Goal: Task Accomplishment & Management: Complete application form

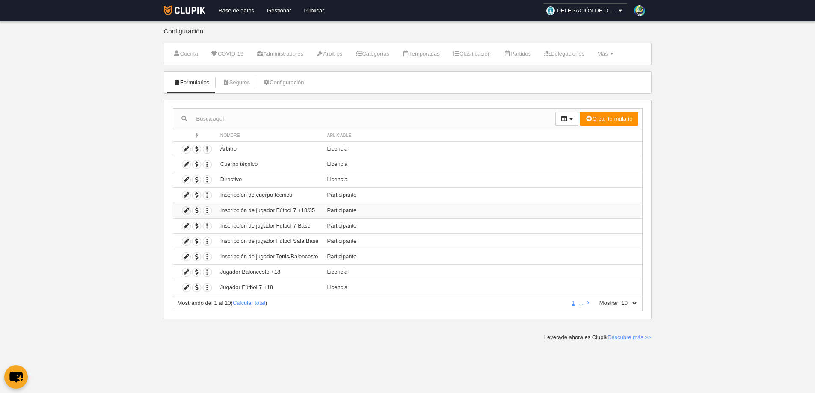
click at [186, 211] on icon at bounding box center [186, 211] width 8 height 8
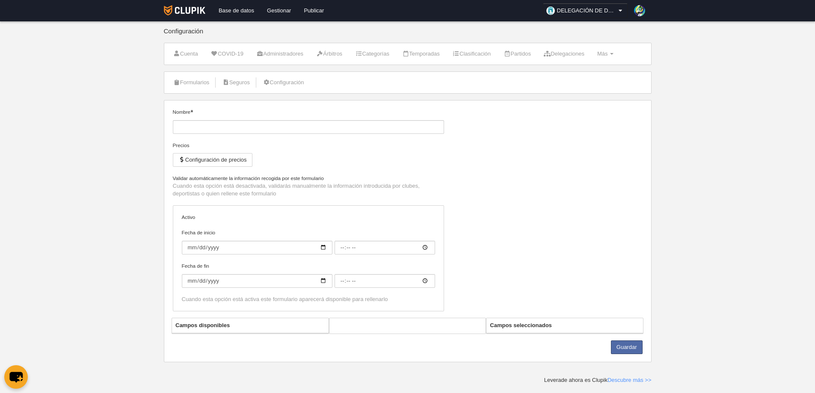
type input "Inscripción de jugador Fútbol 7 +18/35"
checkbox input "true"
type input "[DATE]"
type input "00:00"
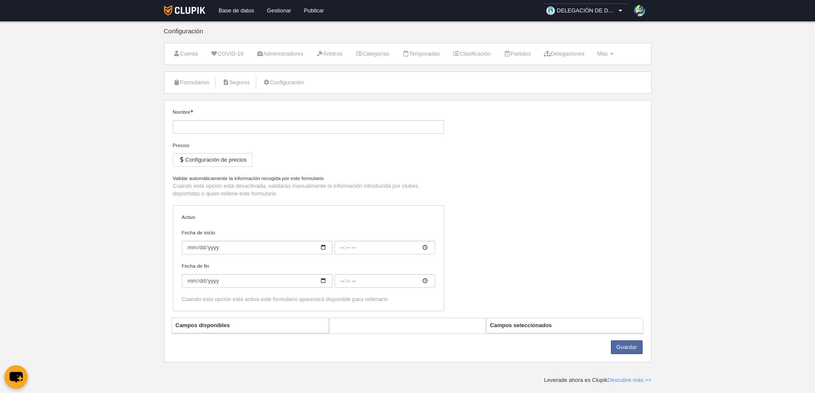
type input "[DATE]"
type input "00:00"
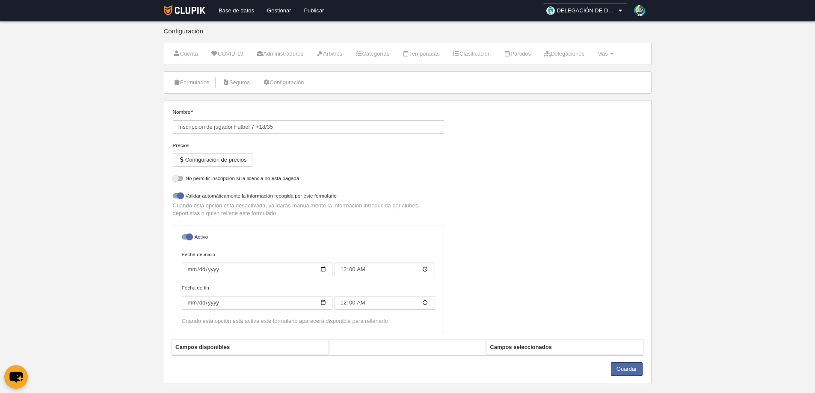
select select "selected"
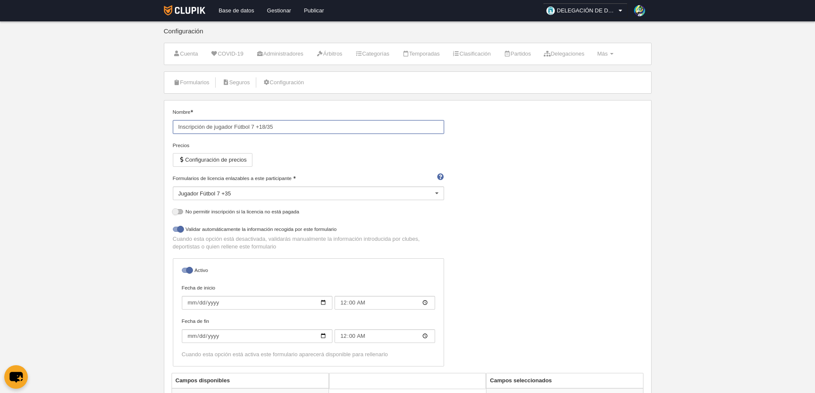
click at [316, 127] on input "Inscripción de jugador Fútbol 7 +18/35" at bounding box center [308, 127] width 271 height 14
click at [323, 131] on input "Inscripción de jugador Fútbol 7 +18/35" at bounding box center [308, 127] width 271 height 14
click at [590, 219] on div "Nombre Inscripción de jugador Fútbol 7 +18/35 Precios Configuración de precios …" at bounding box center [407, 240] width 476 height 265
click at [186, 84] on link "Formularios" at bounding box center [192, 82] width 46 height 13
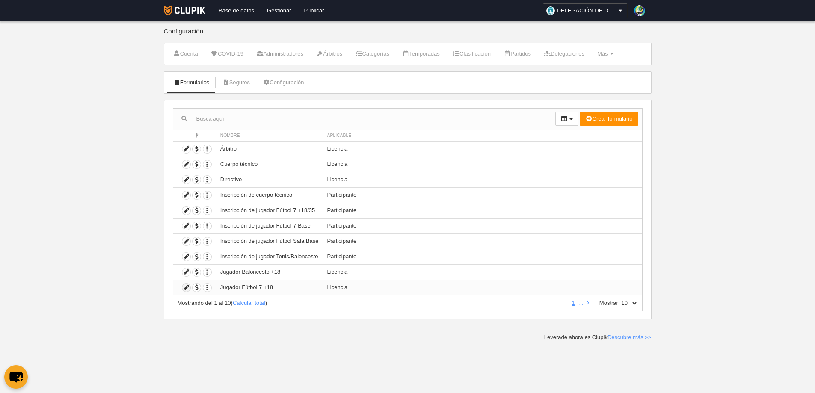
click at [184, 287] on icon at bounding box center [186, 288] width 8 height 8
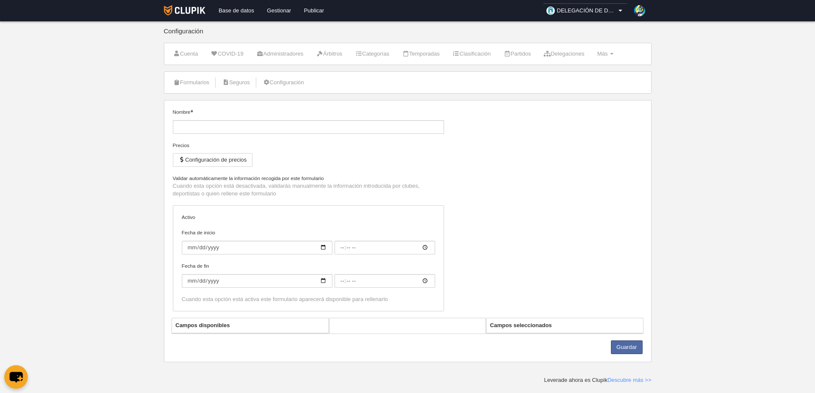
type input "Jugador Fútbol 7 +18"
checkbox input "true"
type input "[DATE]"
type input "00:05"
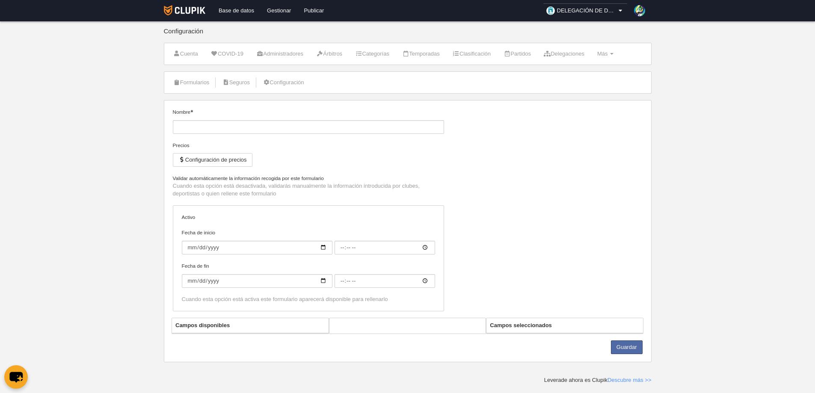
type input "[DATE]"
type input "00:05"
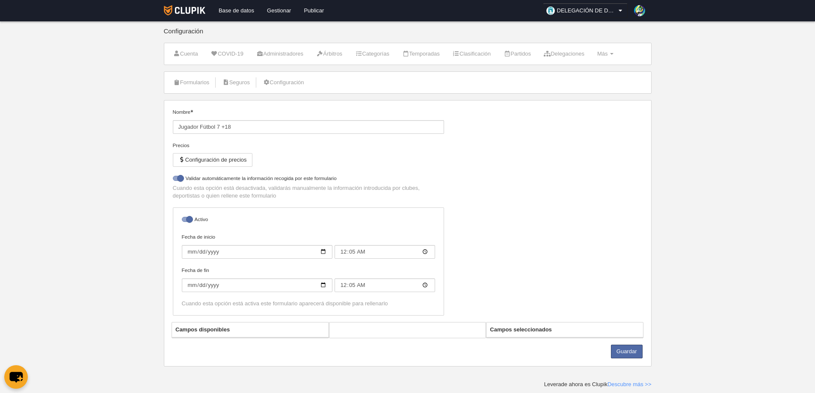
select select "selected"
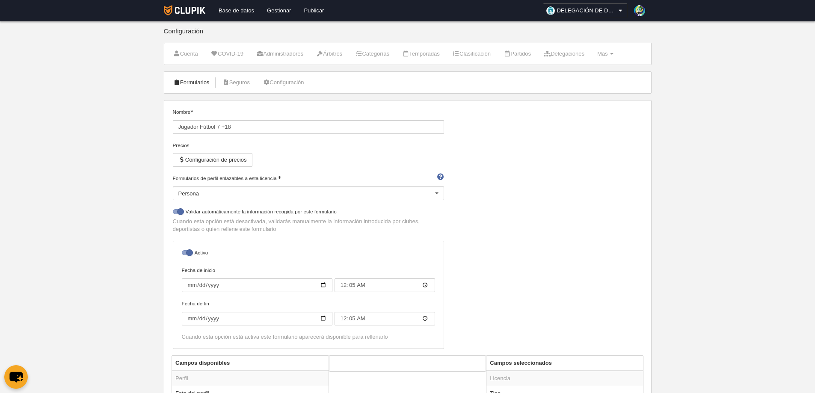
click at [192, 84] on link "Formularios" at bounding box center [192, 82] width 46 height 13
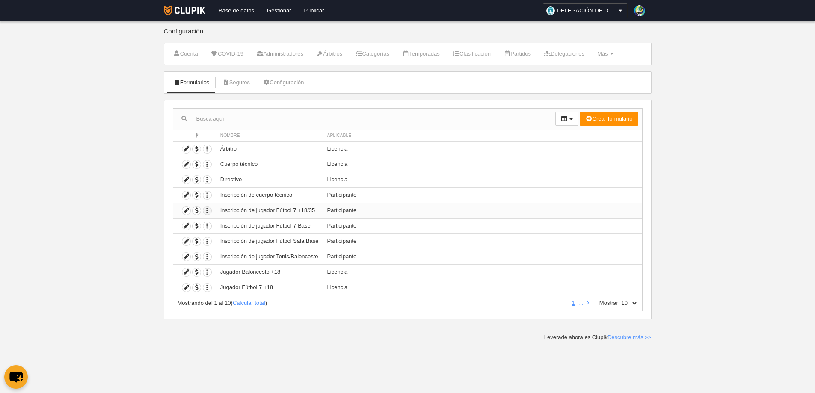
click at [208, 210] on icon "button" at bounding box center [207, 211] width 8 height 8
click at [186, 209] on icon at bounding box center [186, 211] width 8 height 8
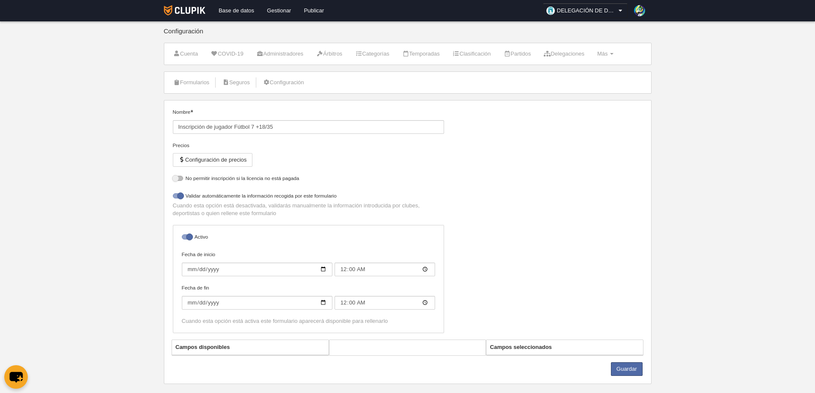
select select "selected"
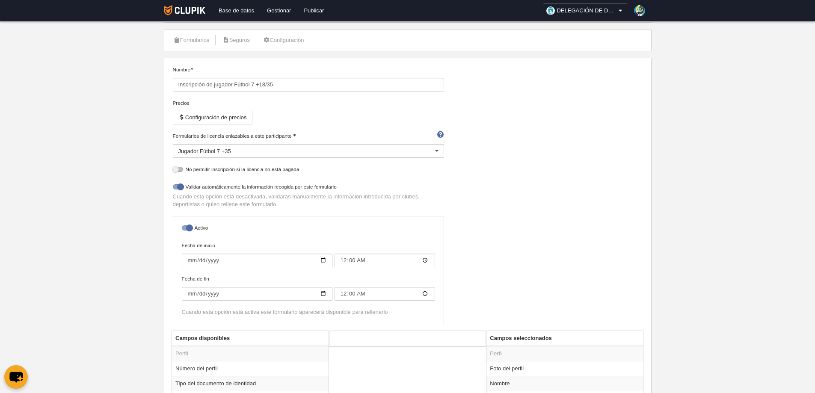
scroll to position [43, 0]
click at [439, 148] on div at bounding box center [437, 151] width 14 height 14
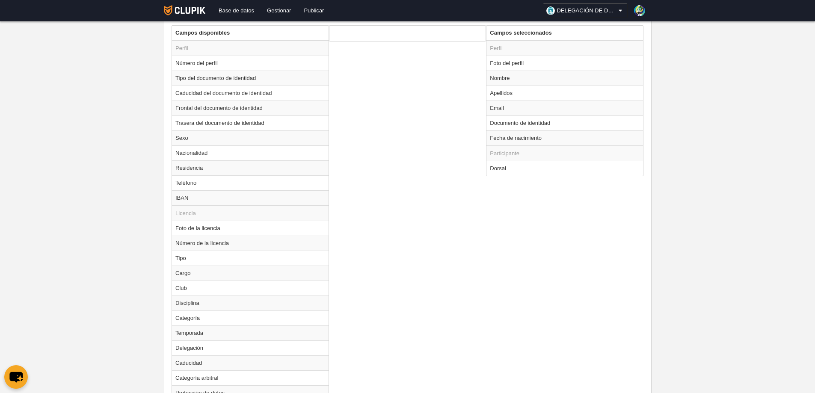
scroll to position [406, 0]
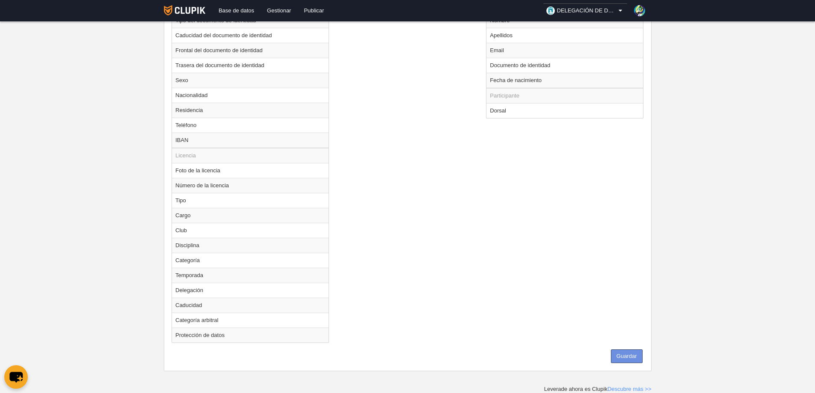
click at [624, 359] on button "Guardar" at bounding box center [627, 356] width 32 height 14
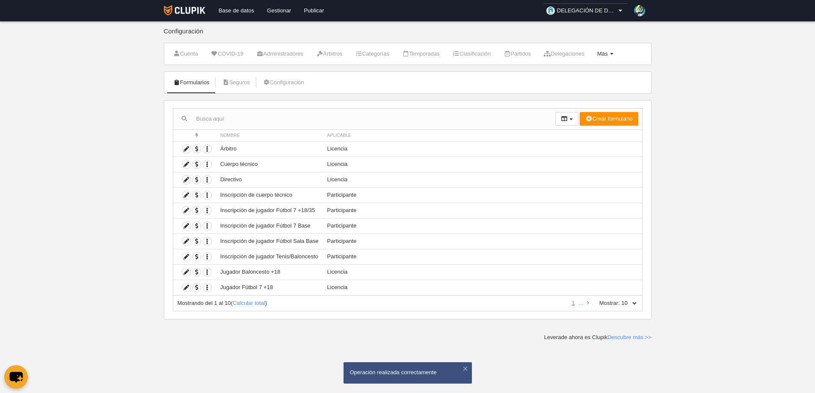
click at [608, 53] on span "Más" at bounding box center [602, 53] width 11 height 6
click at [380, 52] on link "Categorías" at bounding box center [372, 53] width 44 height 13
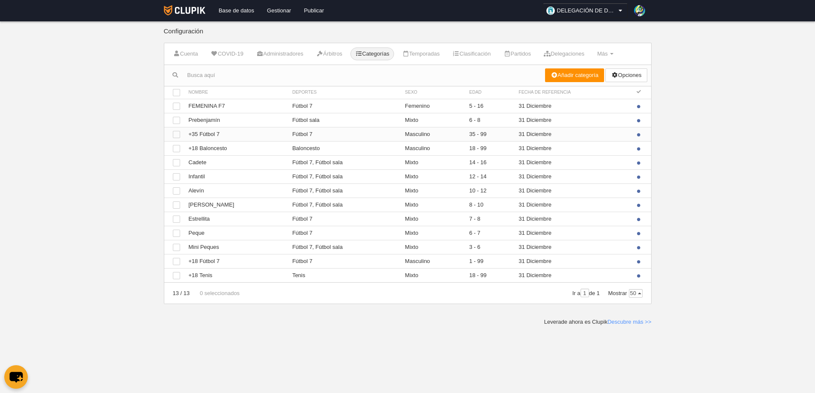
click at [215, 132] on td "Ver +35 Fútbol 7" at bounding box center [236, 134] width 104 height 14
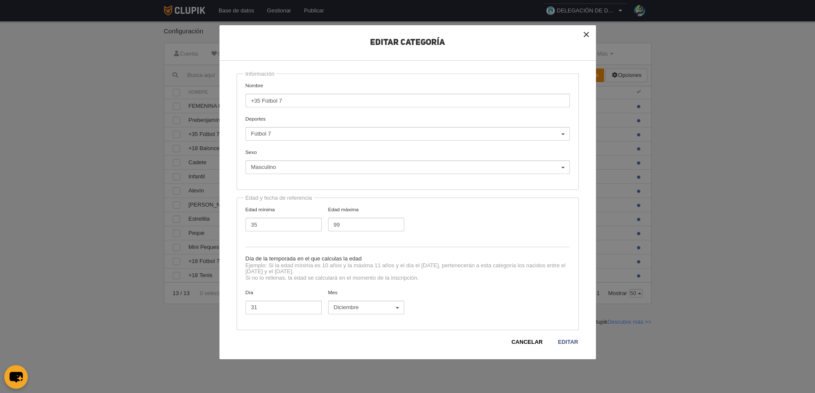
click at [586, 35] on button "×" at bounding box center [586, 34] width 19 height 19
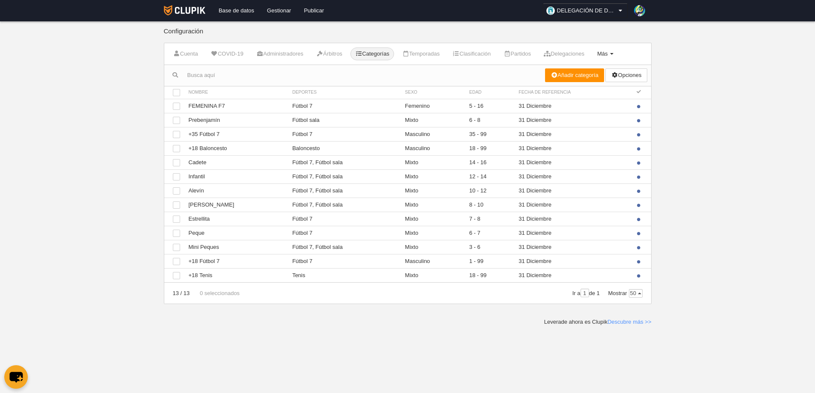
click at [618, 51] on link "Más Menú" at bounding box center [605, 53] width 26 height 13
click at [588, 88] on link "Formularios" at bounding box center [578, 89] width 80 height 14
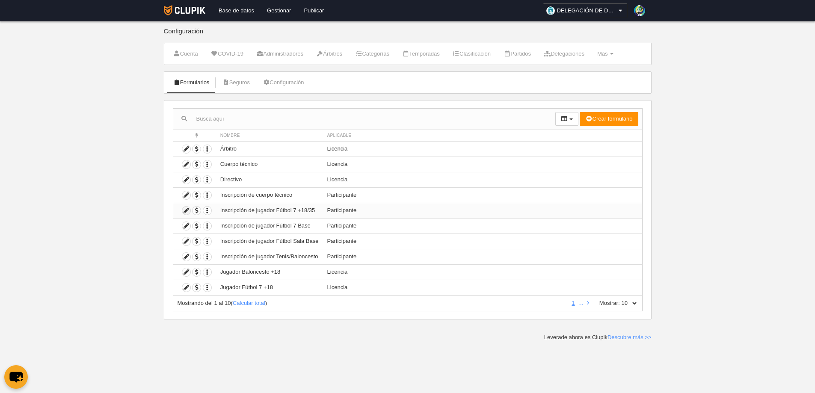
click at [184, 212] on icon at bounding box center [186, 211] width 8 height 8
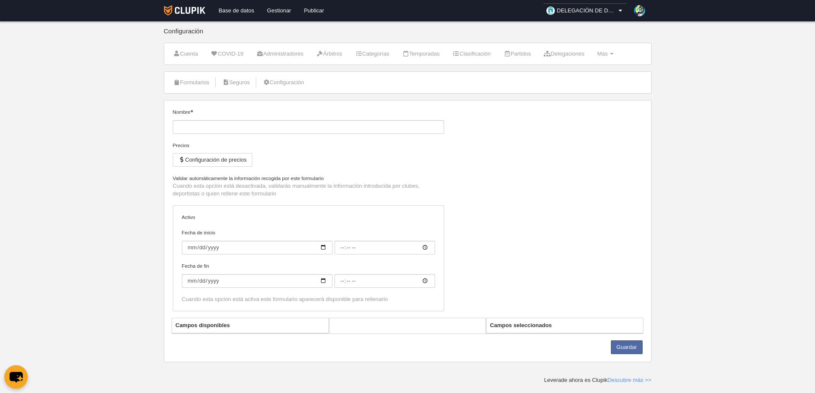
type input "Inscripción de jugador Fútbol 7 +18/35"
checkbox input "true"
type input "[DATE]"
type input "00:00"
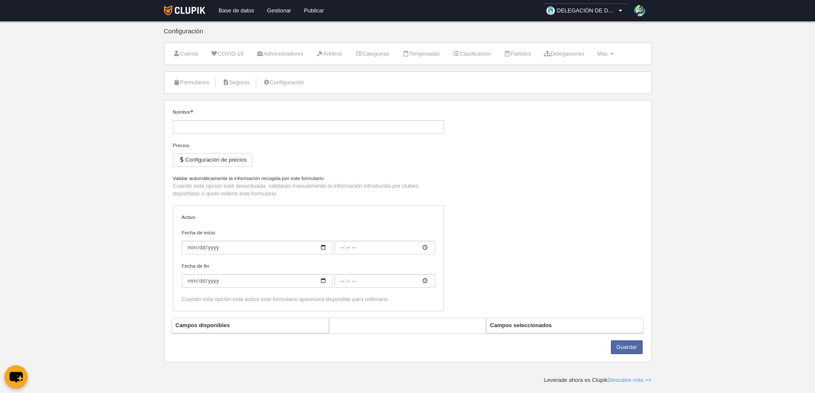
type input "[DATE]"
type input "00:00"
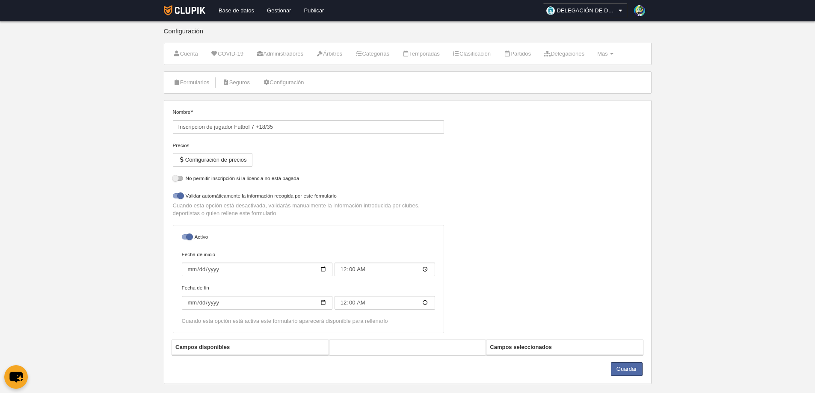
select select "selected"
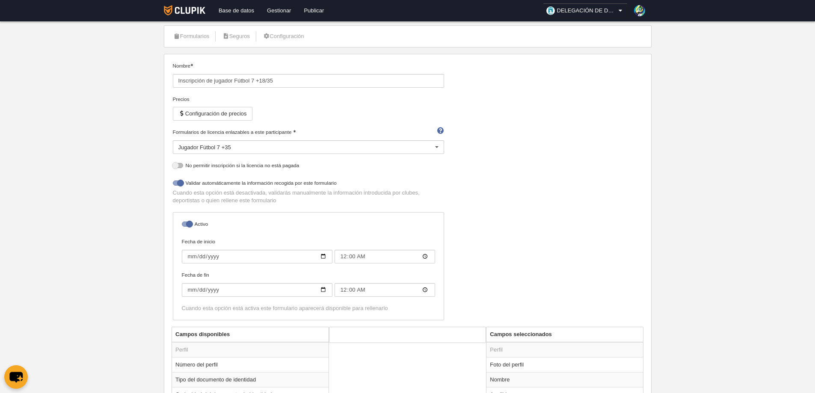
scroll to position [132, 0]
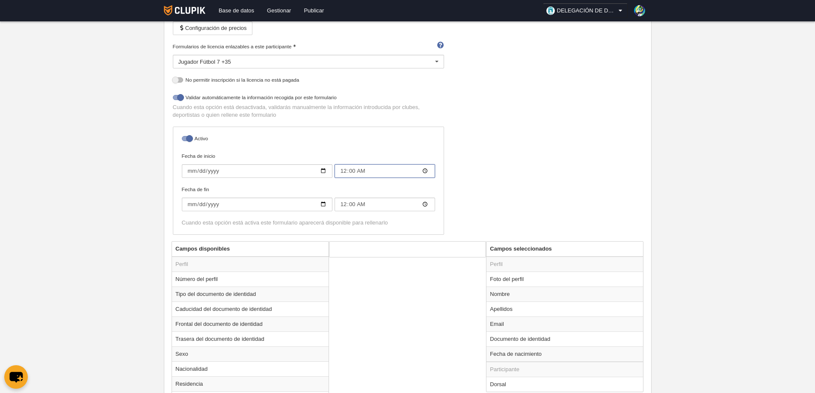
click at [427, 170] on input "00:00" at bounding box center [384, 171] width 101 height 14
type input "06:00"
click at [487, 176] on div "Nombre Inscripción de jugador Fútbol 7 +18/35 Precios Configuración de precios …" at bounding box center [407, 108] width 476 height 265
click at [427, 205] on input "00:00" at bounding box center [384, 205] width 101 height 14
type input "06:00"
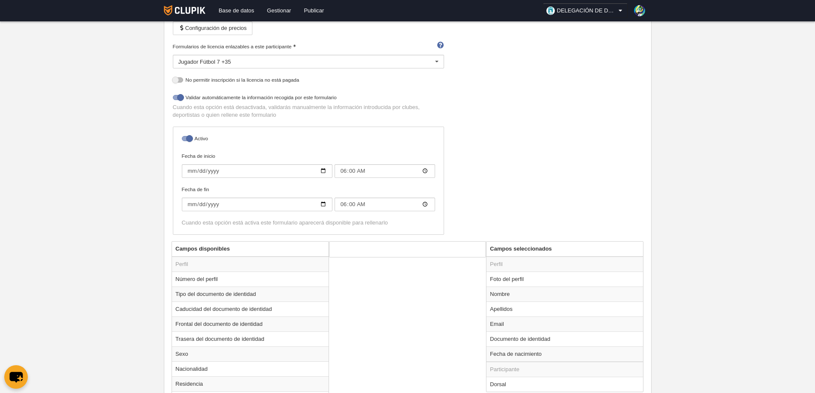
click at [485, 192] on div "Nombre Inscripción de jugador Fútbol 7 +18/35 Precios Configuración de precios …" at bounding box center [407, 108] width 476 height 265
click at [186, 140] on div at bounding box center [187, 138] width 10 height 5
click at [186, 140] on input "checkbox" at bounding box center [185, 141] width 6 height 6
click at [186, 140] on div at bounding box center [187, 138] width 10 height 5
click at [186, 140] on input "checkbox" at bounding box center [185, 141] width 6 height 6
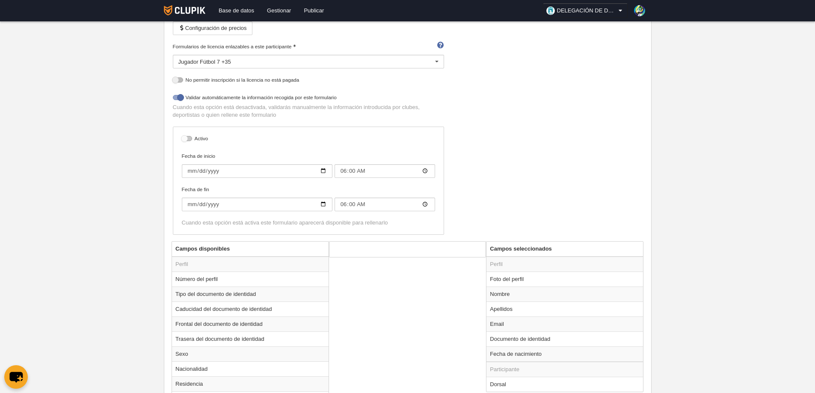
checkbox input "true"
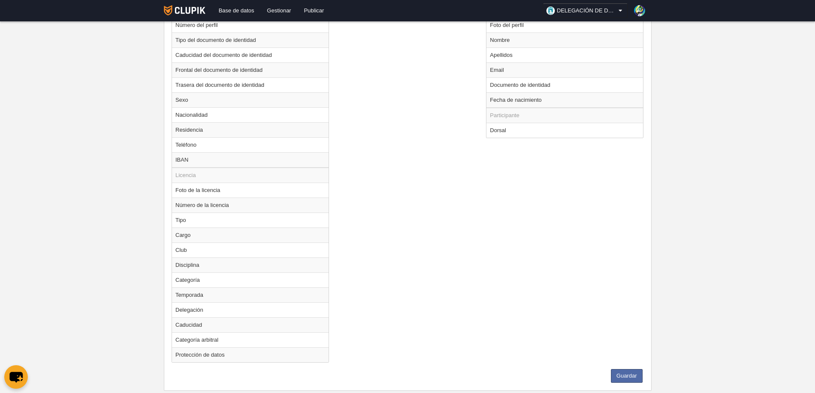
scroll to position [406, 0]
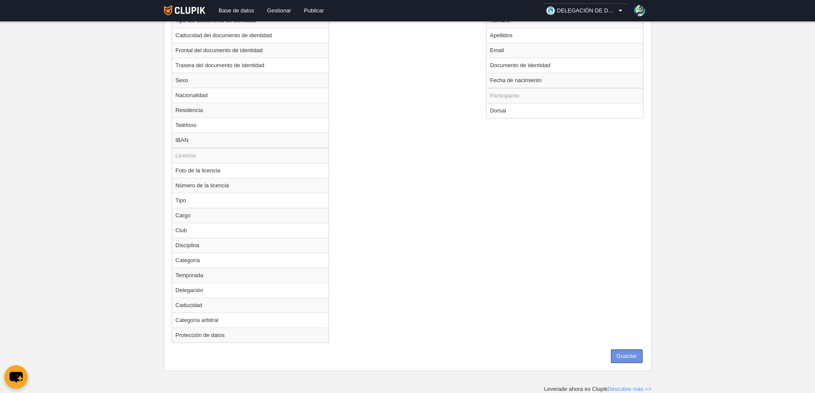
drag, startPoint x: 629, startPoint y: 357, endPoint x: 705, endPoint y: 255, distance: 126.9
click at [631, 354] on button "Guardar" at bounding box center [627, 356] width 32 height 14
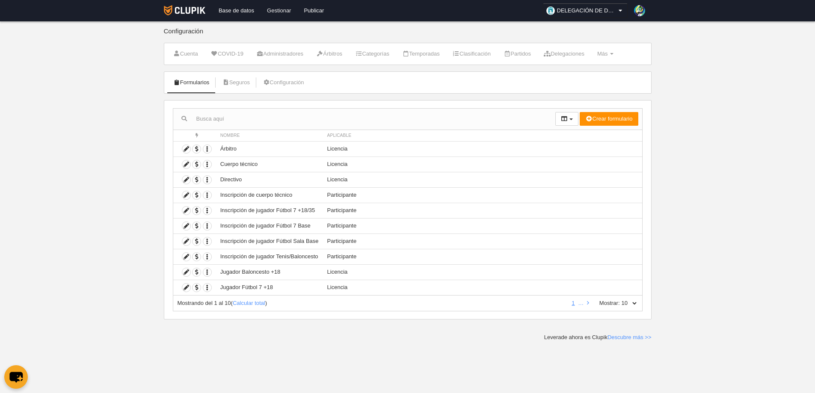
click at [276, 11] on link "Gestionar" at bounding box center [278, 10] width 37 height 21
